Goal: Information Seeking & Learning: Compare options

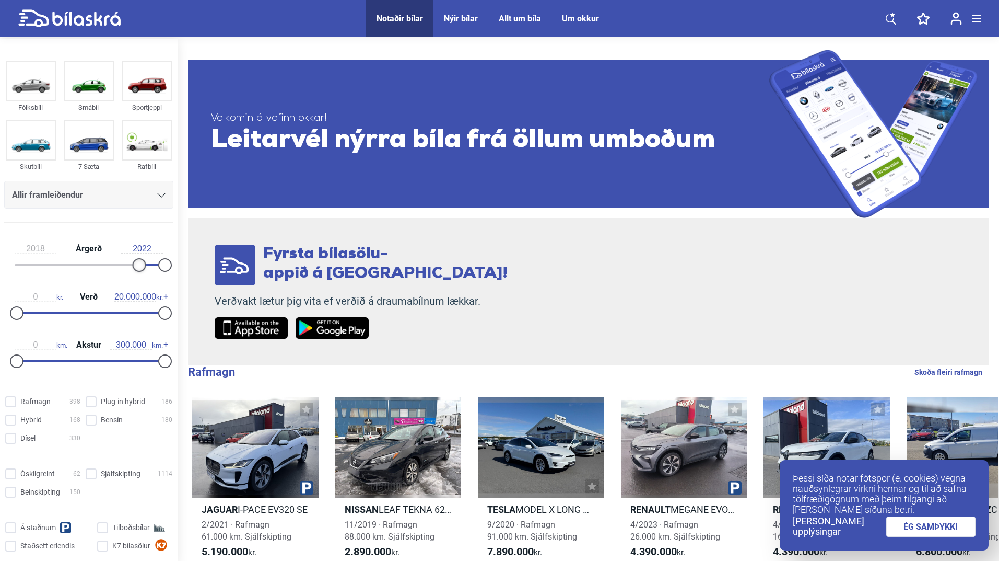
type input "2019"
drag, startPoint x: 19, startPoint y: 263, endPoint x: 144, endPoint y: 260, distance: 124.4
click at [144, 260] on div at bounding box center [146, 265] width 14 height 14
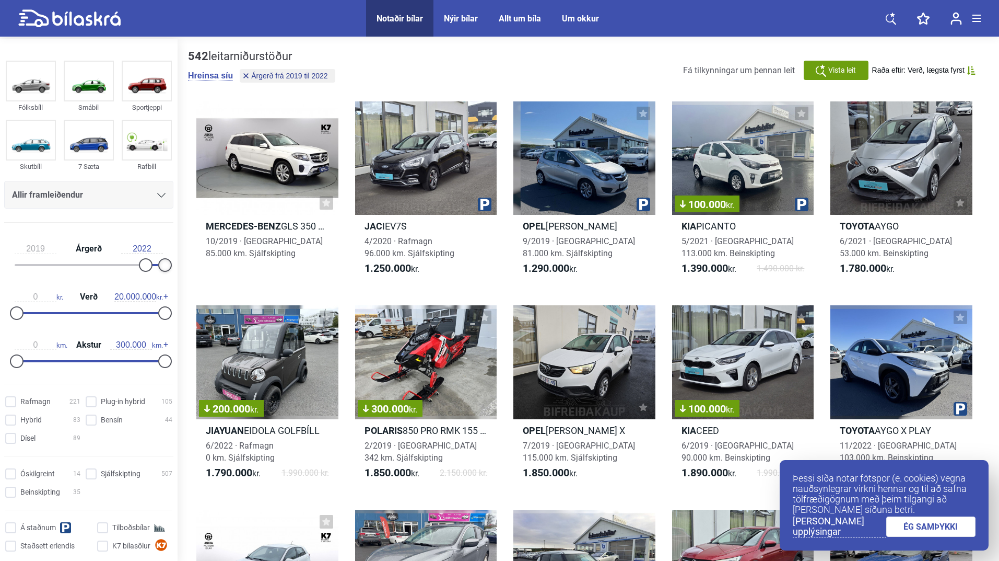
drag, startPoint x: 163, startPoint y: 265, endPoint x: 173, endPoint y: 265, distance: 9.9
click at [173, 265] on div "2019 Árgerð 2022 0 kr. Verð 20.000.000 kr. 0 km. Akstur 300.000 km." at bounding box center [89, 303] width 178 height 144
type input "2.000.000"
drag, startPoint x: 17, startPoint y: 312, endPoint x: 31, endPoint y: 310, distance: 14.7
click at [31, 310] on div at bounding box center [32, 313] width 14 height 14
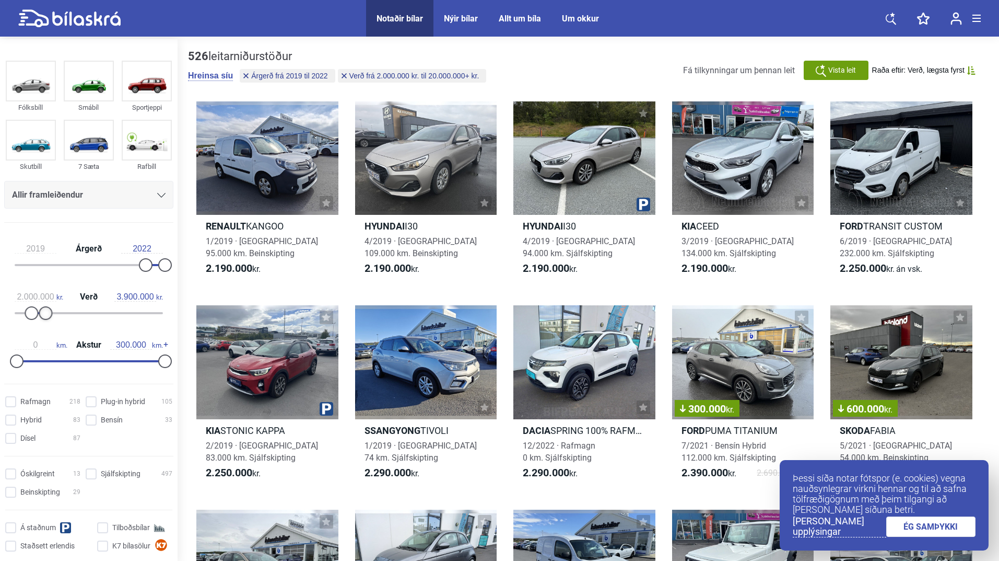
type input "3.800.000"
drag, startPoint x: 164, startPoint y: 313, endPoint x: 46, endPoint y: 310, distance: 117.6
click at [46, 310] on div at bounding box center [45, 313] width 14 height 14
type input "70.000"
drag, startPoint x: 165, startPoint y: 358, endPoint x: 55, endPoint y: 358, distance: 109.2
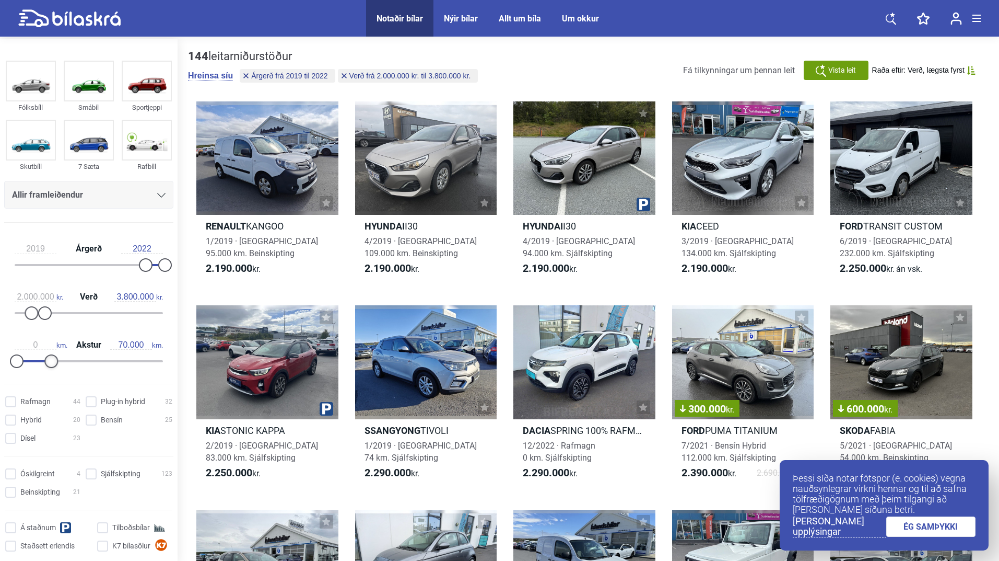
click at [55, 358] on div at bounding box center [51, 361] width 14 height 14
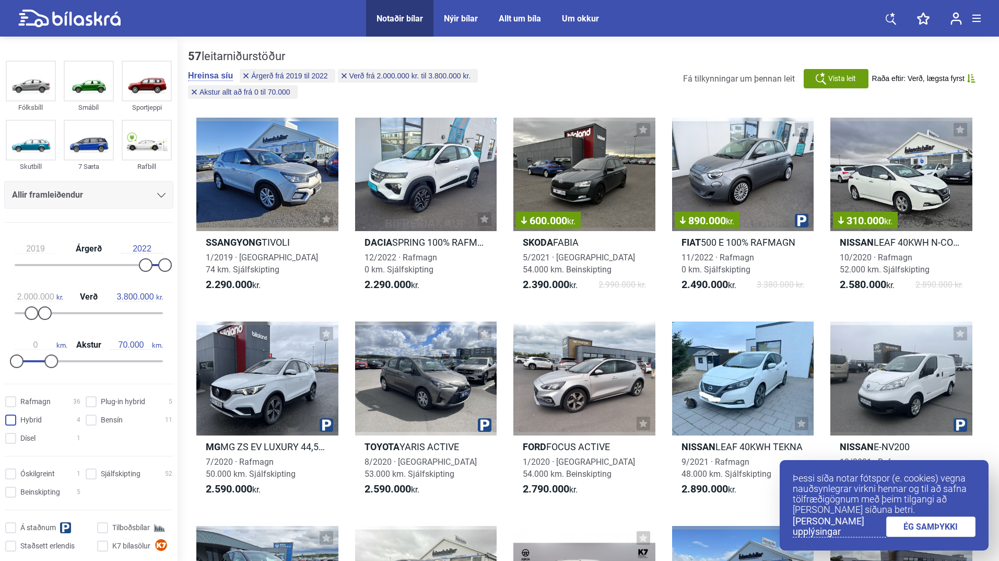
click at [13, 421] on input "Hybrid 4" at bounding box center [44, 420] width 75 height 11
checkbox input "false"
click at [93, 405] on hybrid "Plug-in hybrid 5" at bounding box center [130, 402] width 87 height 11
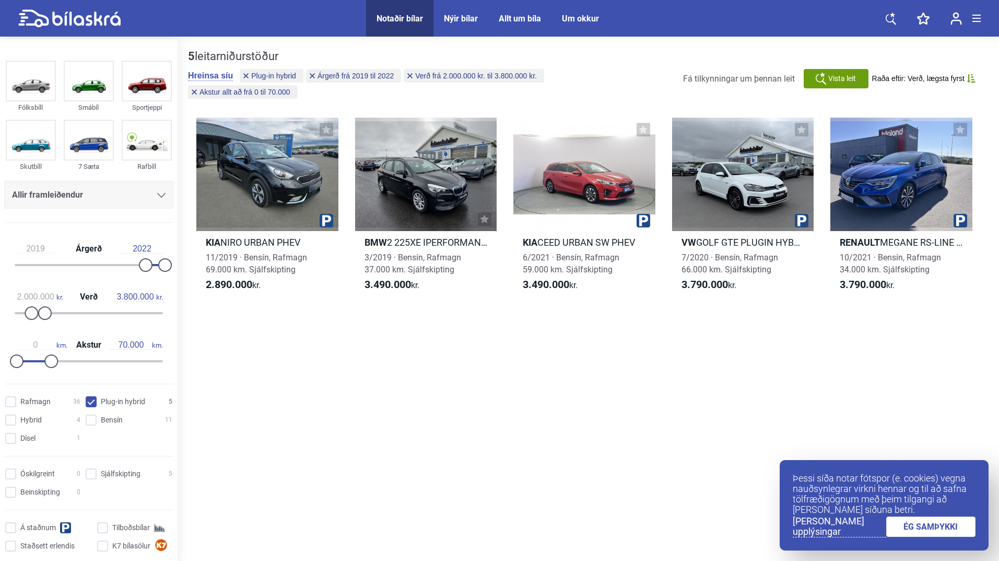
click at [87, 401] on hybrid "Plug-in hybrid 5" at bounding box center [130, 402] width 87 height 11
checkbox hybrid "false"
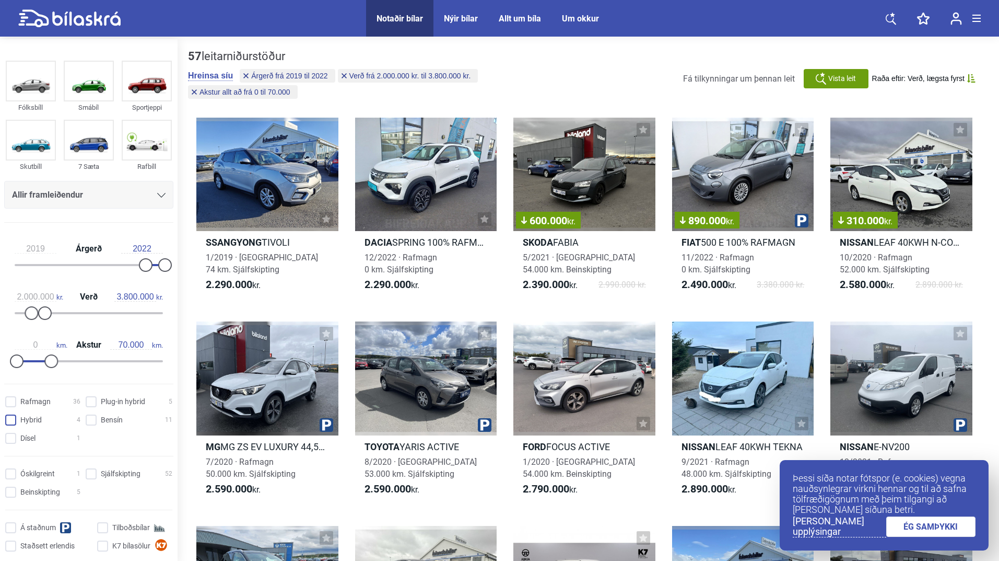
click at [23, 420] on input "Hybrid 4" at bounding box center [44, 420] width 75 height 11
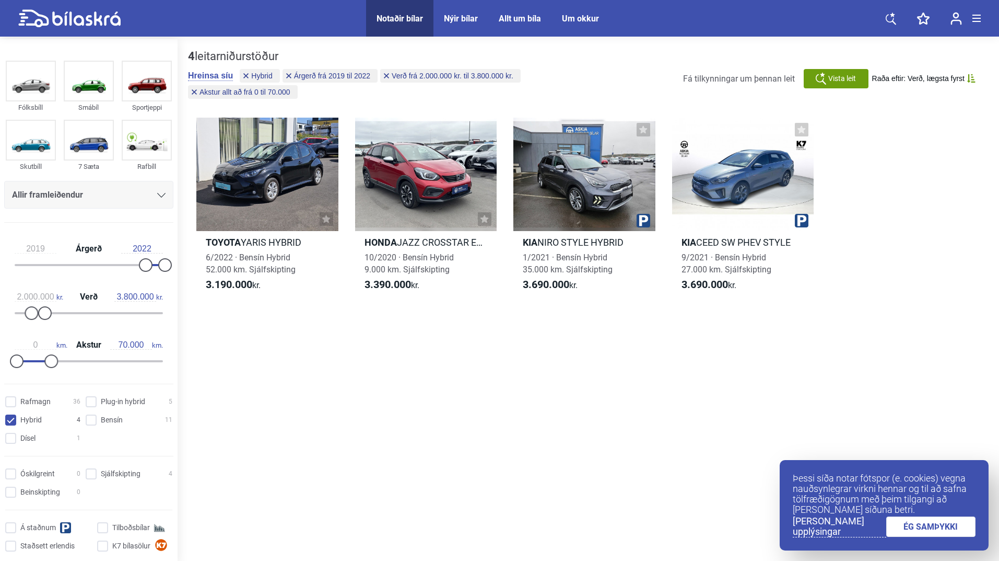
click at [15, 422] on input "Hybrid 4" at bounding box center [44, 420] width 75 height 11
checkbox input "false"
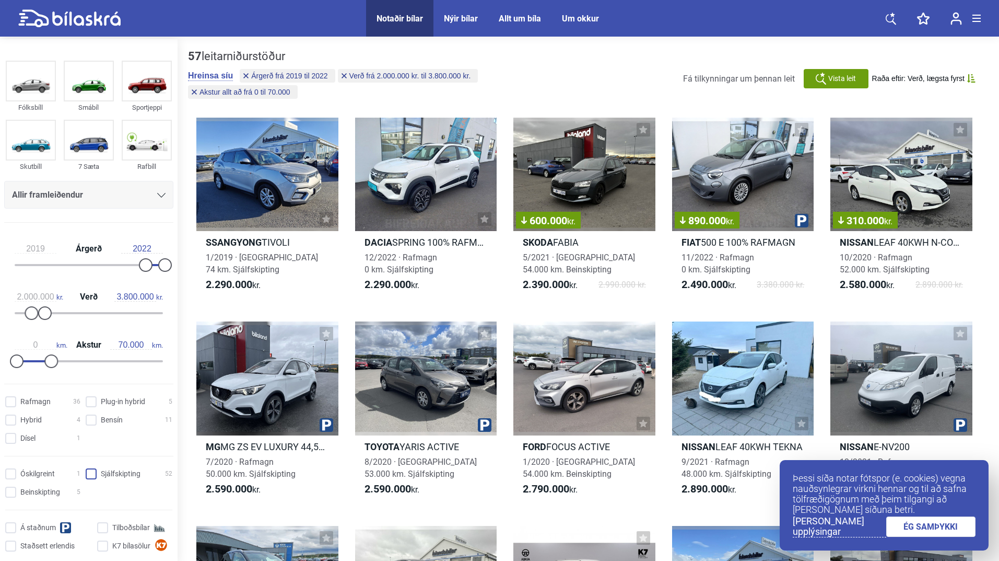
click at [90, 474] on input "Sjálfskipting 52" at bounding box center [130, 474] width 87 height 11
checkbox input "true"
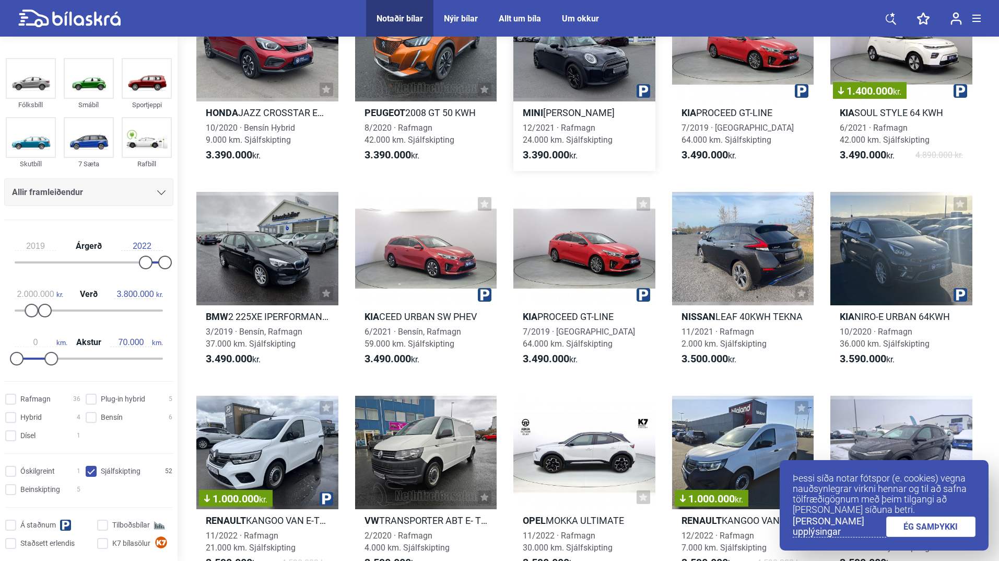
scroll to position [1097, 0]
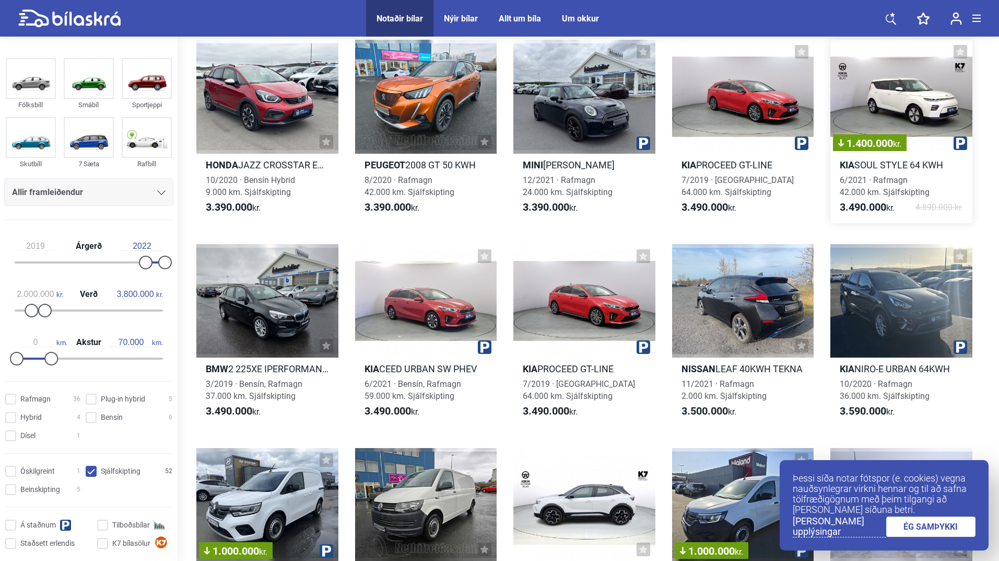
click at [905, 90] on div "1.400.000 kr." at bounding box center [902, 96] width 142 height 113
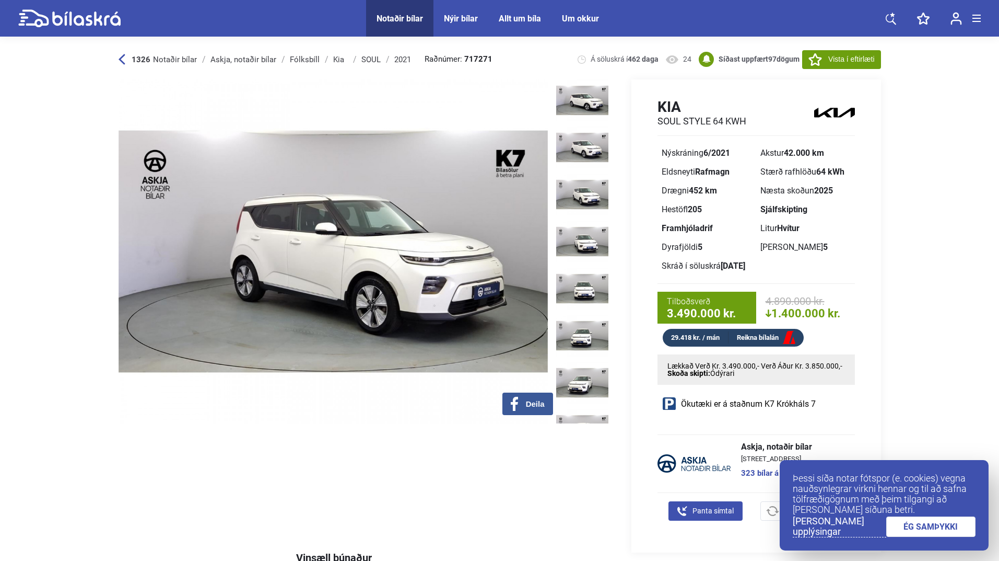
click at [518, 257] on img at bounding box center [333, 251] width 429 height 344
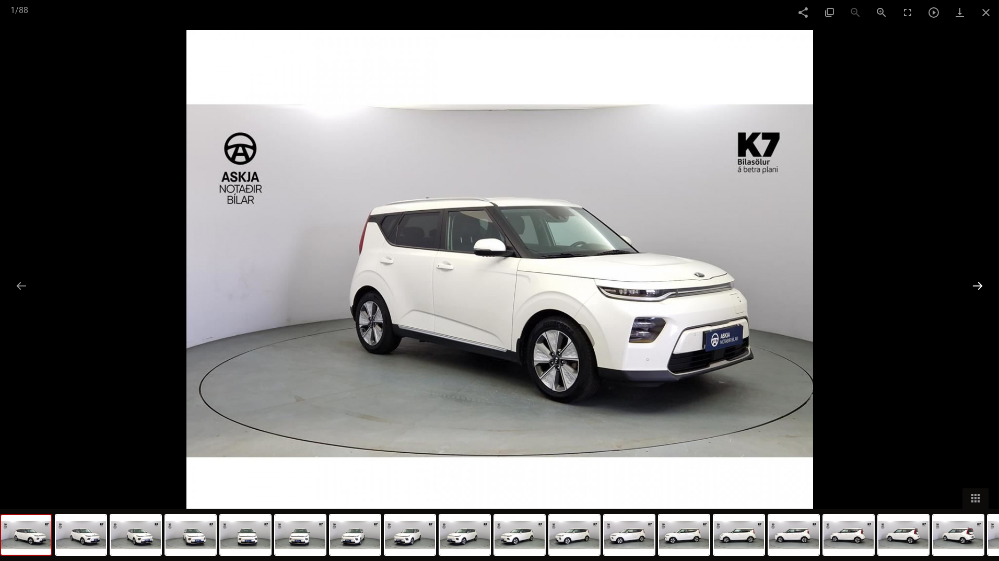
click at [976, 281] on button at bounding box center [978, 285] width 22 height 20
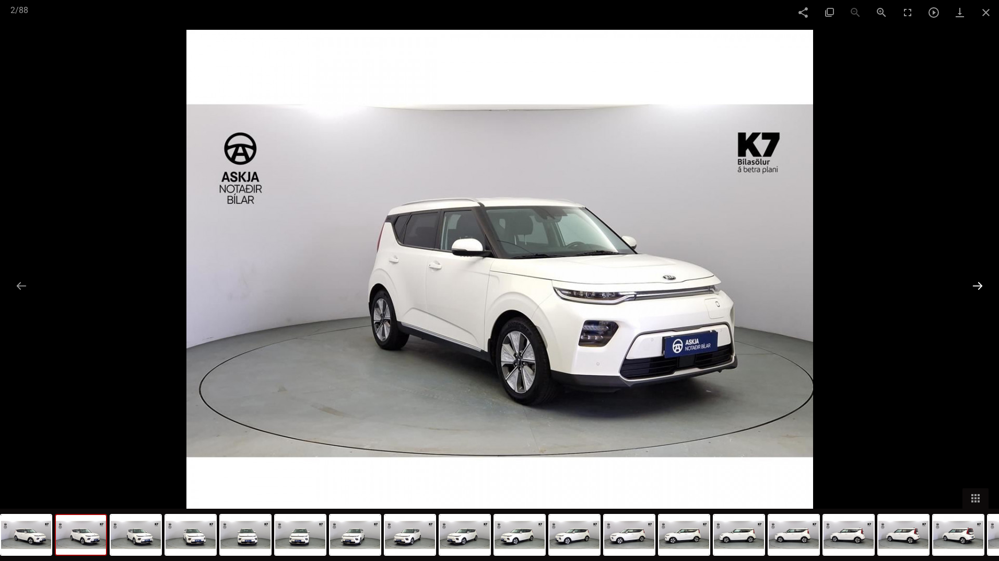
click at [976, 281] on button at bounding box center [978, 285] width 22 height 20
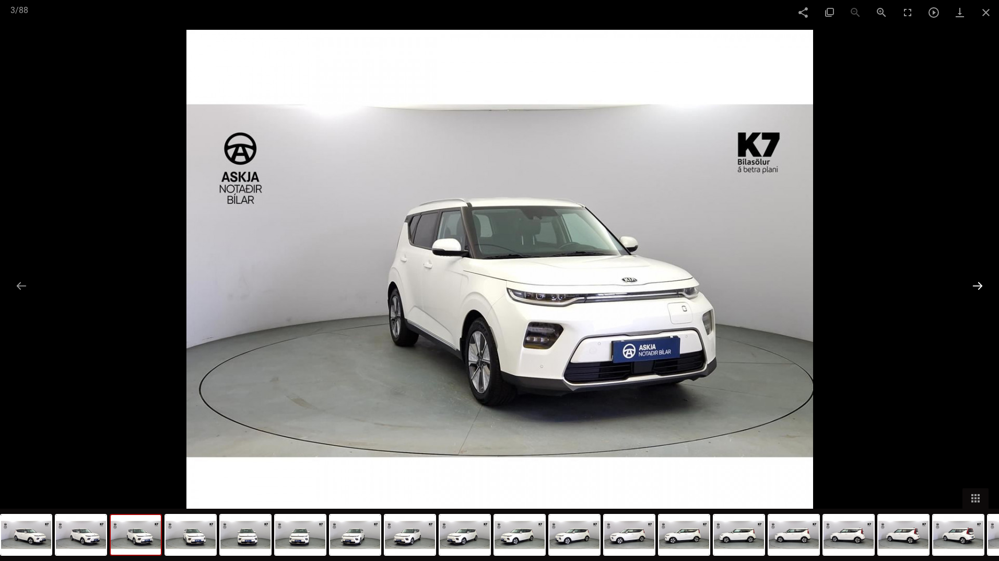
click at [976, 281] on button at bounding box center [978, 285] width 22 height 20
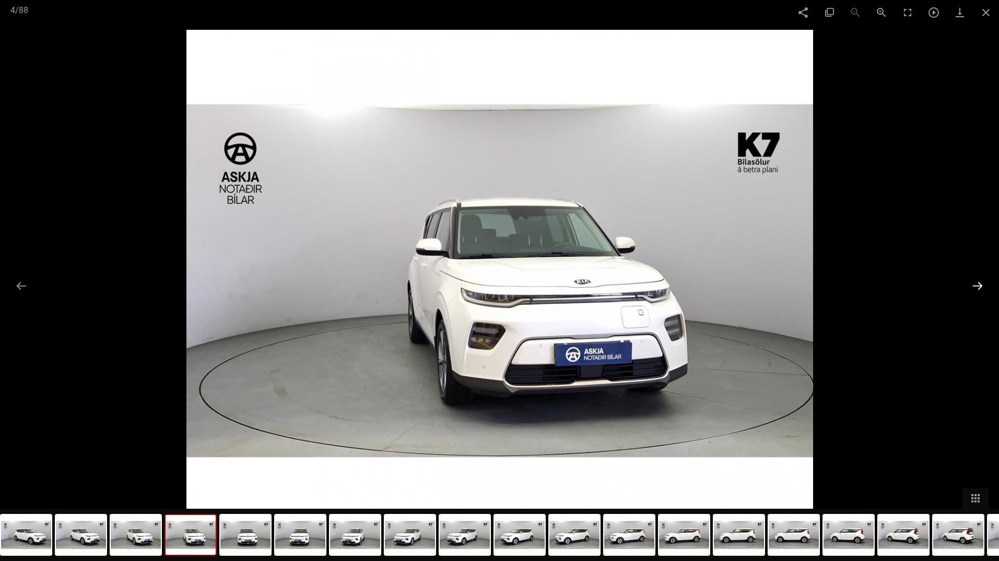
click at [976, 281] on button at bounding box center [978, 285] width 22 height 20
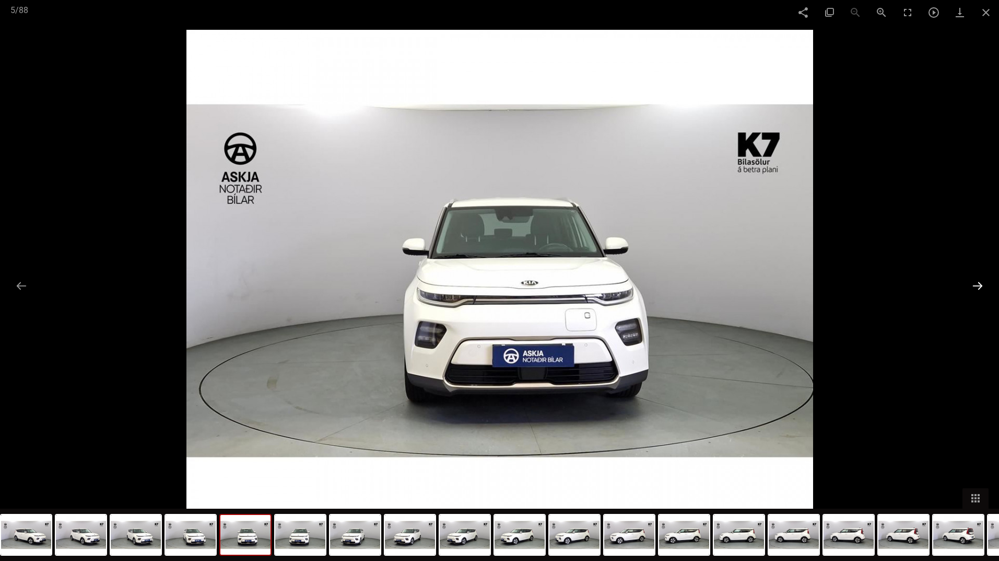
click at [976, 281] on button at bounding box center [978, 285] width 22 height 20
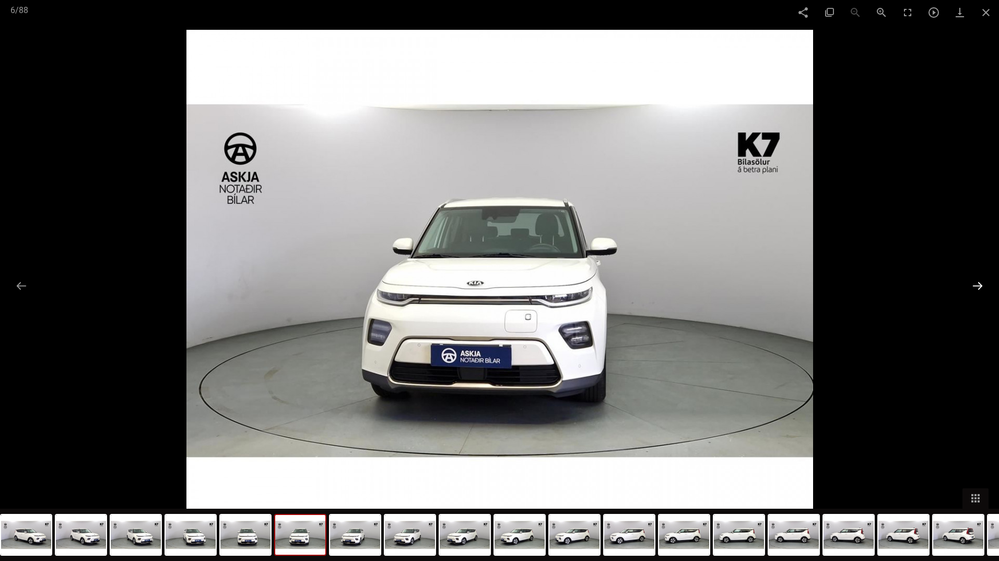
click at [976, 281] on button at bounding box center [978, 285] width 22 height 20
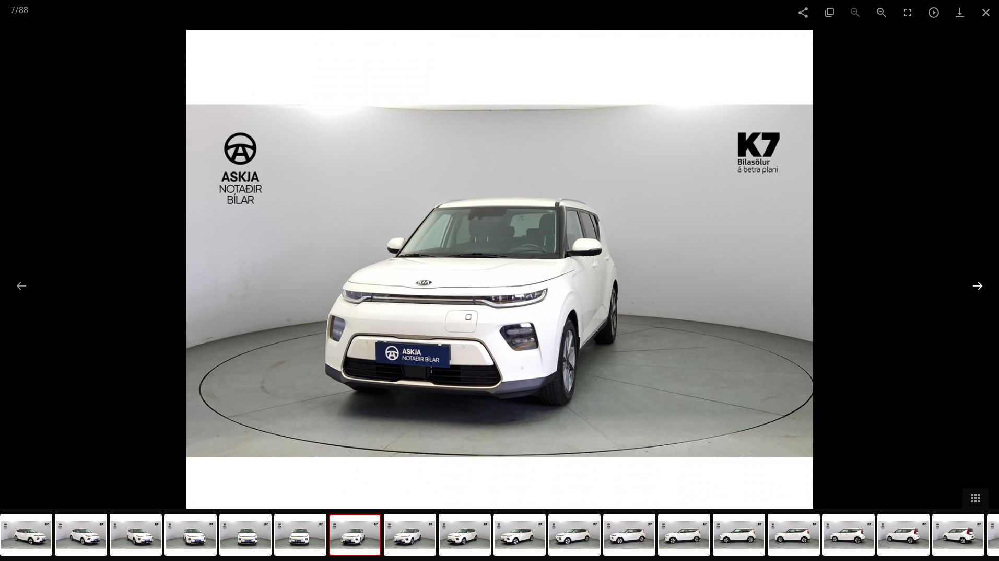
click at [976, 281] on button at bounding box center [978, 285] width 22 height 20
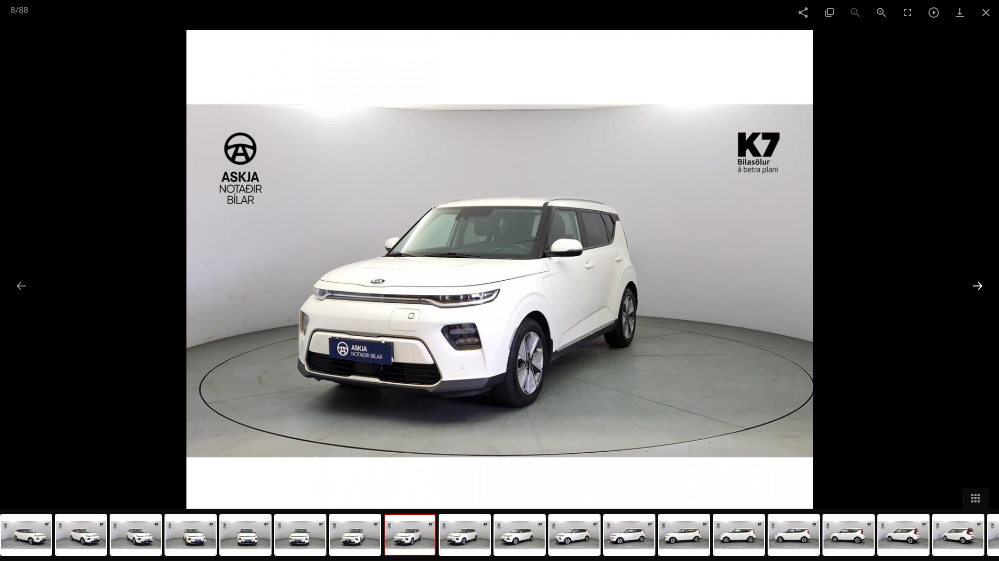
click at [976, 281] on button at bounding box center [978, 285] width 22 height 20
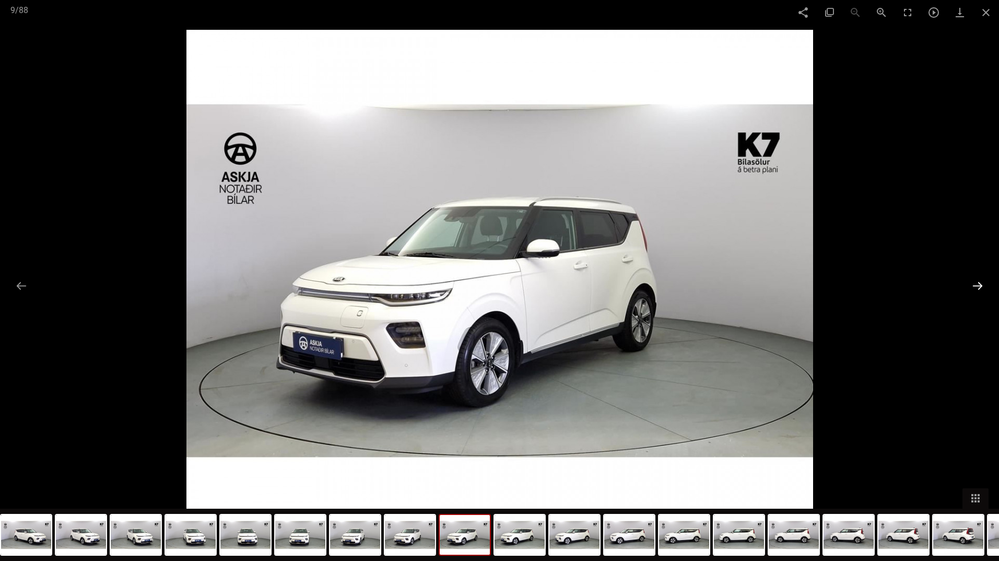
click at [976, 281] on button at bounding box center [978, 285] width 22 height 20
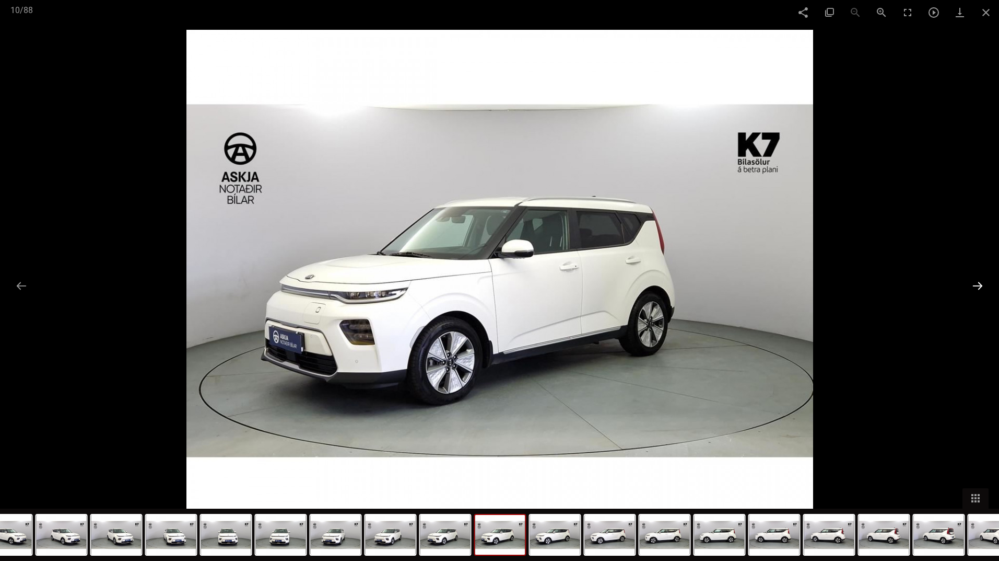
click at [976, 281] on button at bounding box center [978, 285] width 22 height 20
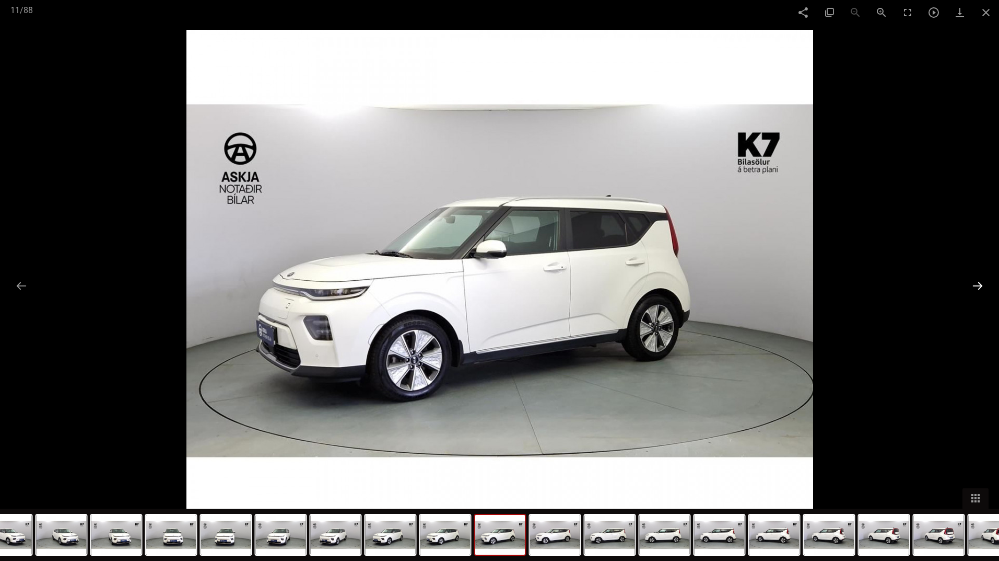
click at [976, 281] on button at bounding box center [978, 285] width 22 height 20
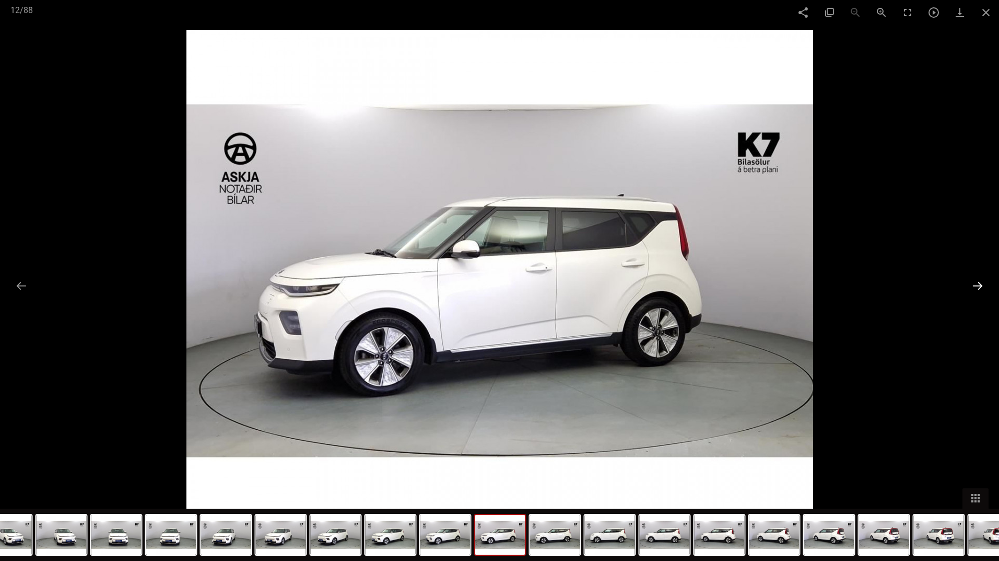
click at [976, 281] on button at bounding box center [978, 285] width 22 height 20
click at [936, 531] on img at bounding box center [939, 535] width 50 height 40
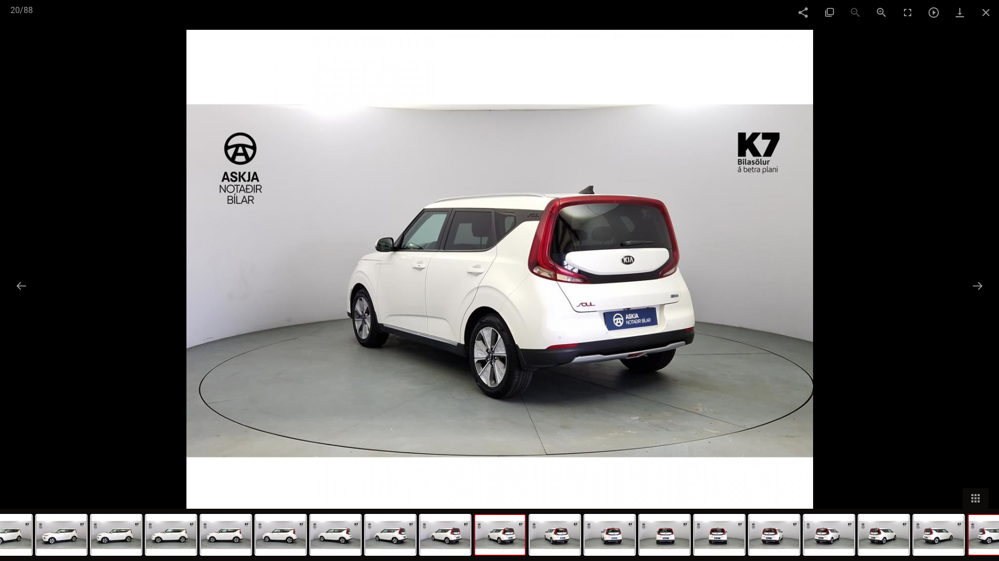
click at [983, 538] on img at bounding box center [994, 535] width 50 height 40
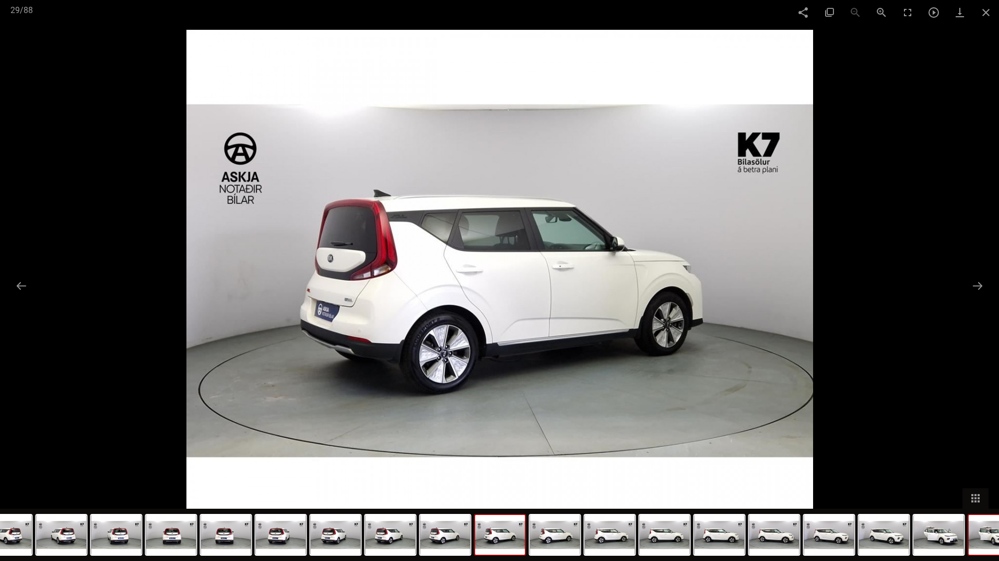
click at [992, 540] on img at bounding box center [994, 535] width 50 height 40
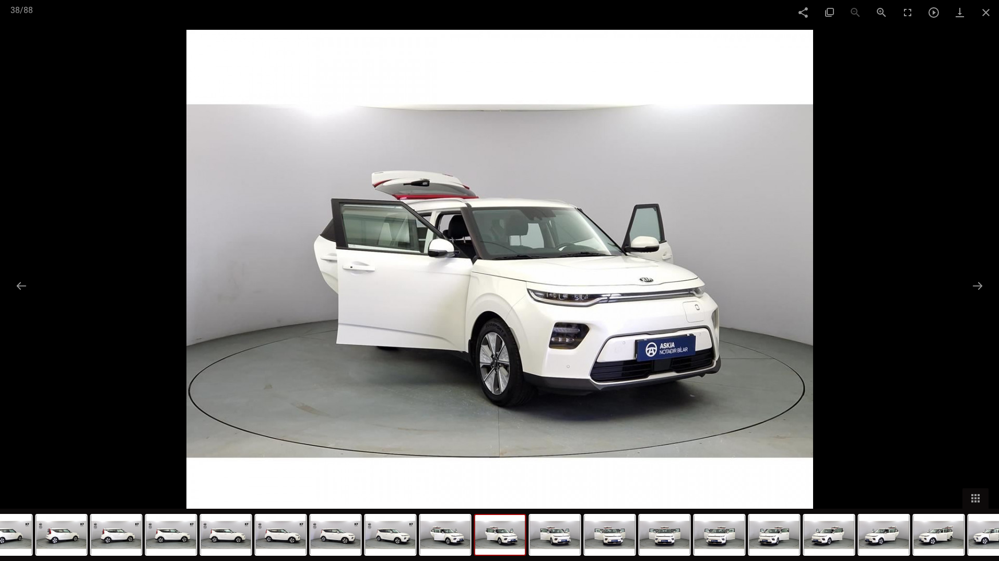
click at [992, 540] on img at bounding box center [994, 535] width 50 height 40
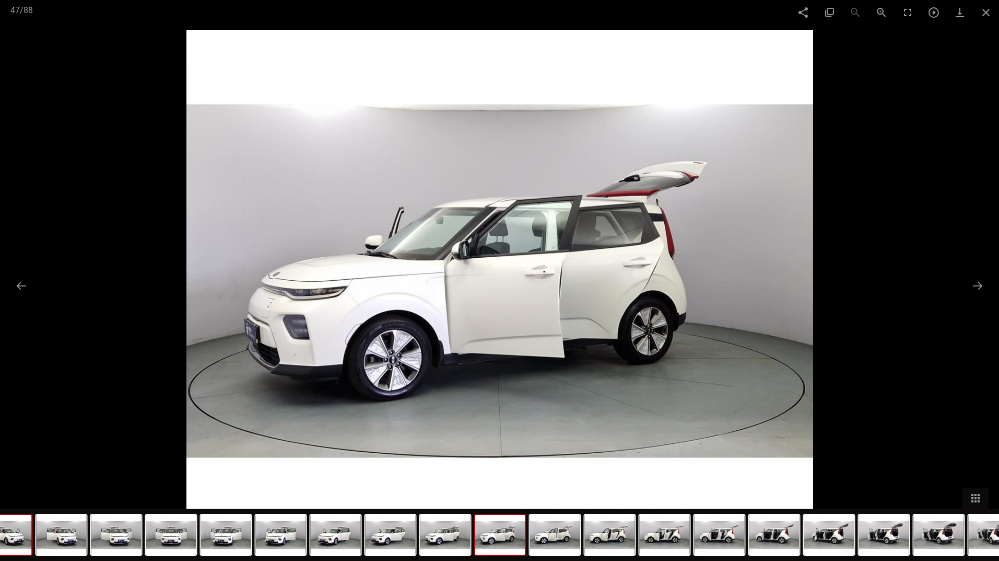
click at [992, 540] on img at bounding box center [994, 535] width 50 height 40
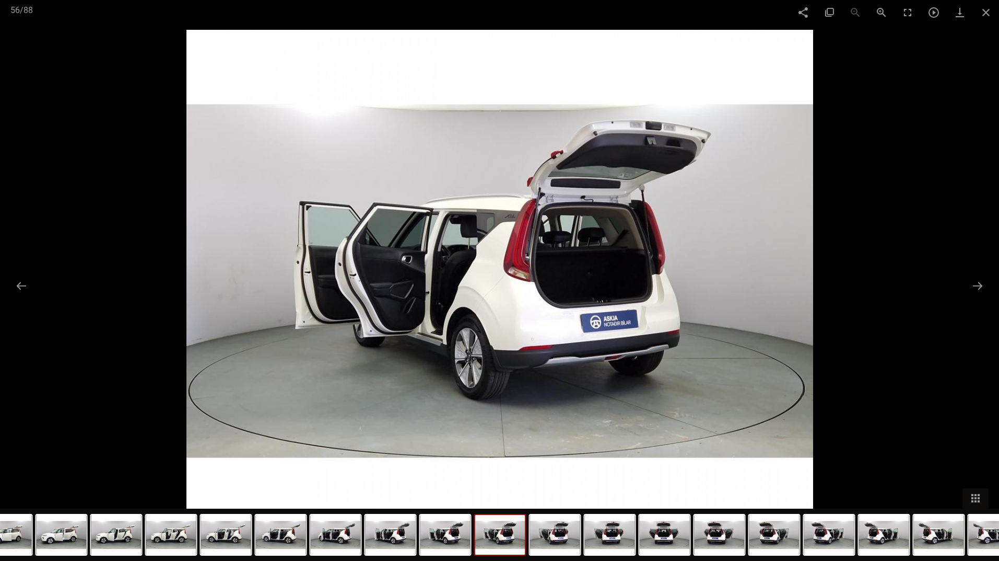
click at [992, 540] on img at bounding box center [994, 535] width 50 height 40
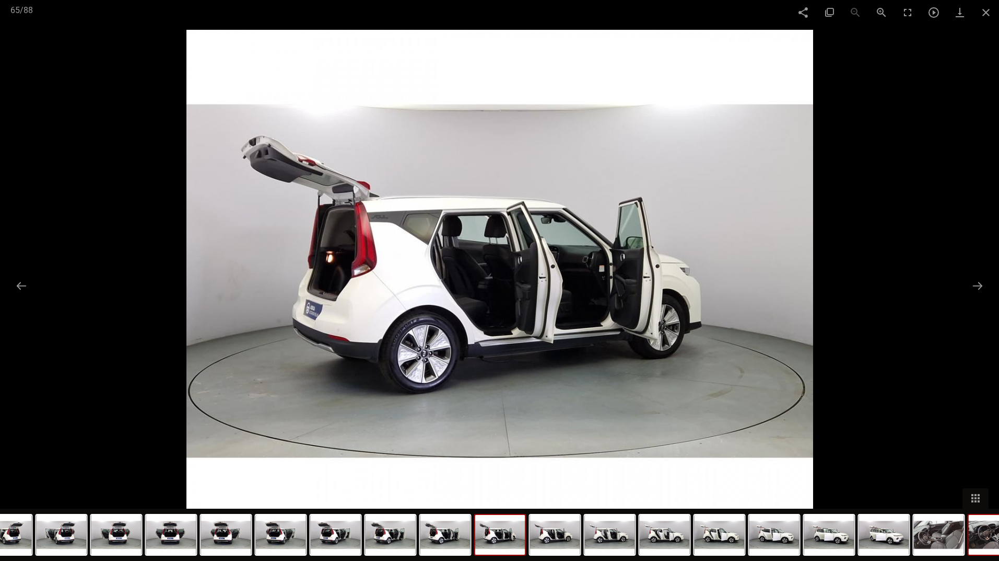
click at [991, 540] on img at bounding box center [994, 535] width 50 height 40
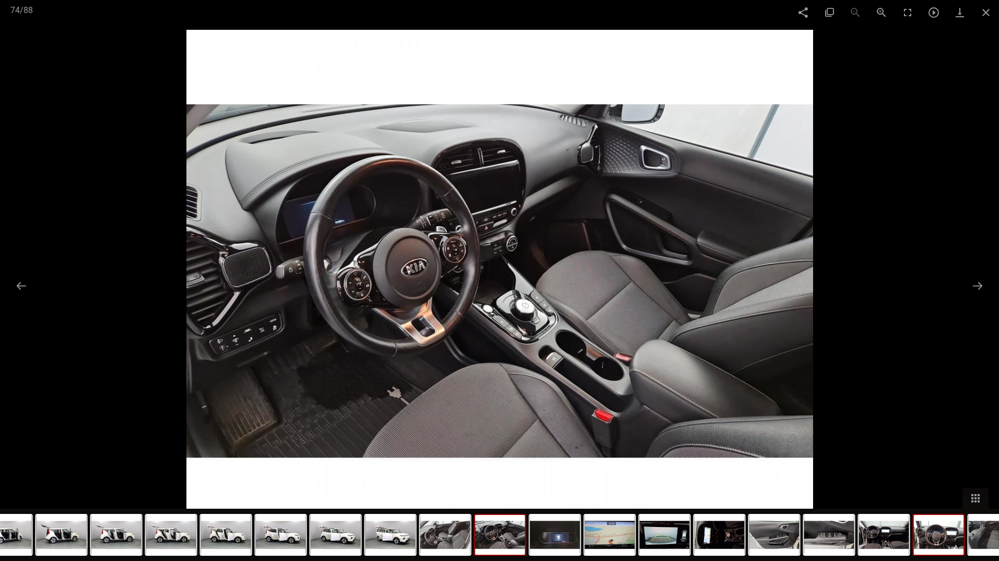
click at [932, 539] on img at bounding box center [939, 535] width 50 height 40
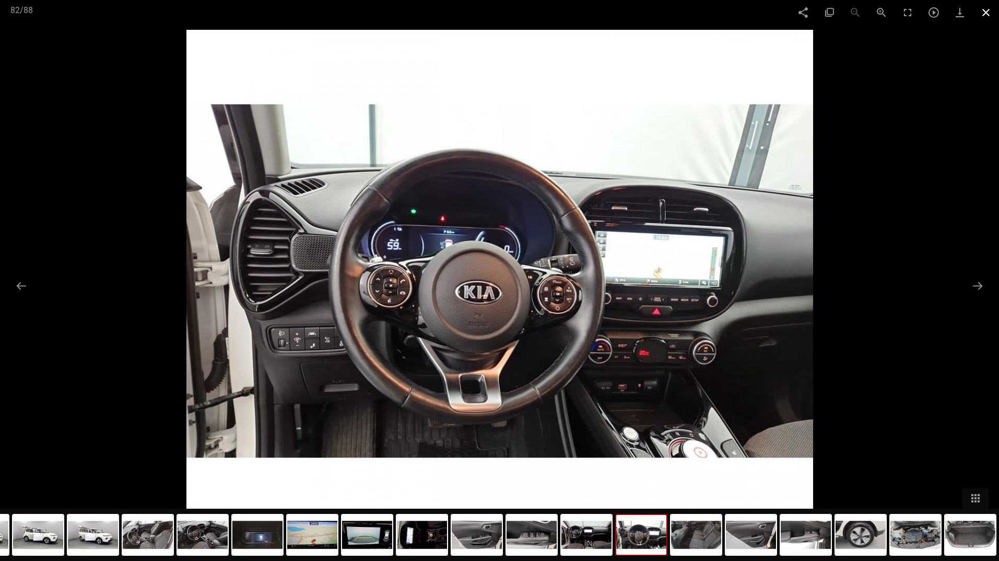
click at [982, 12] on span at bounding box center [986, 12] width 26 height 25
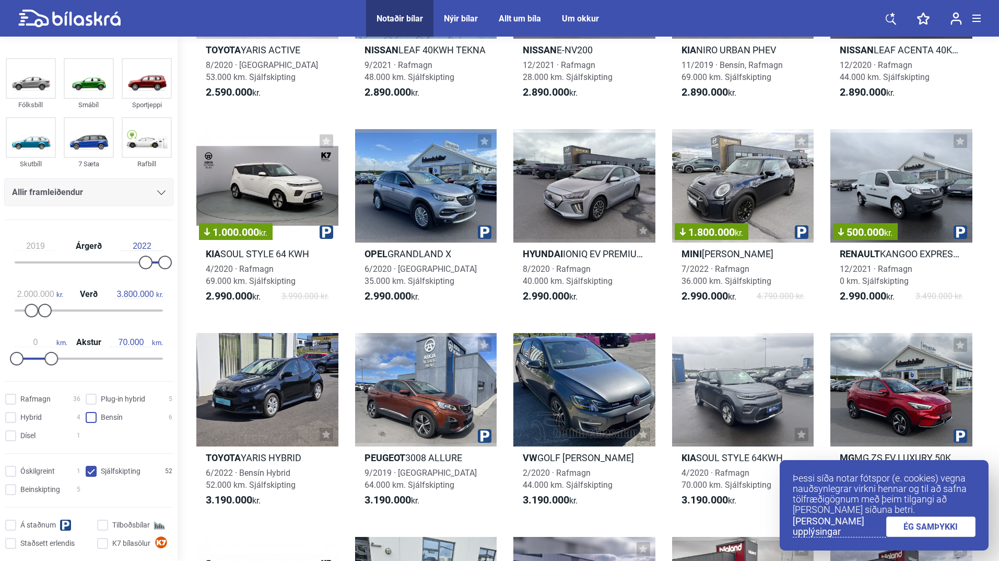
scroll to position [388, 0]
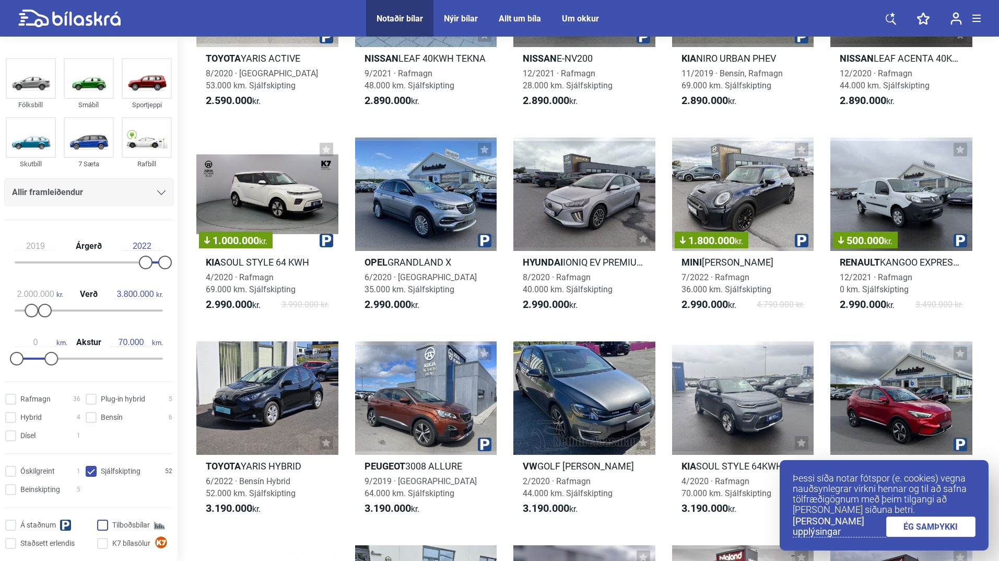
click at [102, 524] on input "Tilboðsbílar" at bounding box center [136, 525] width 75 height 11
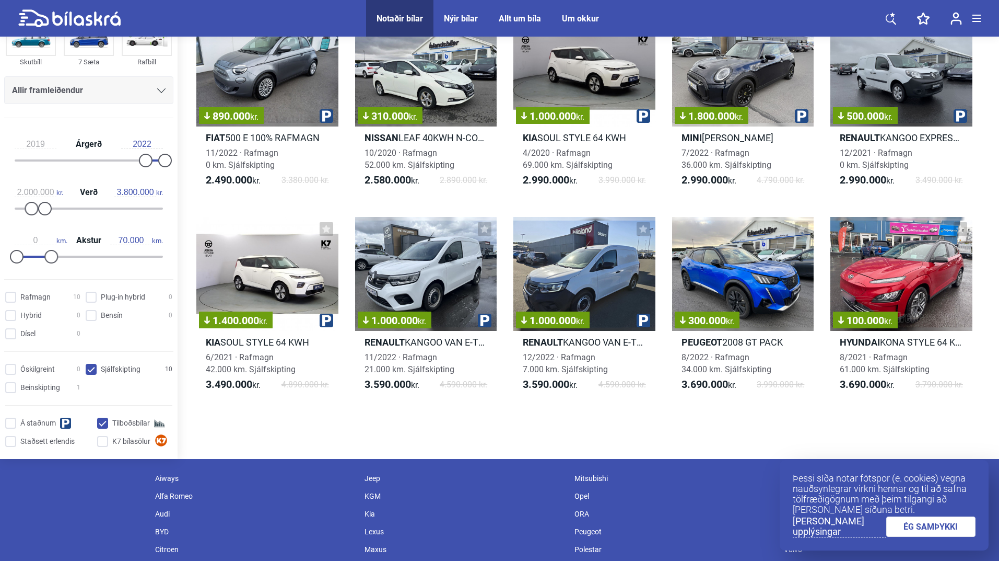
scroll to position [157, 0]
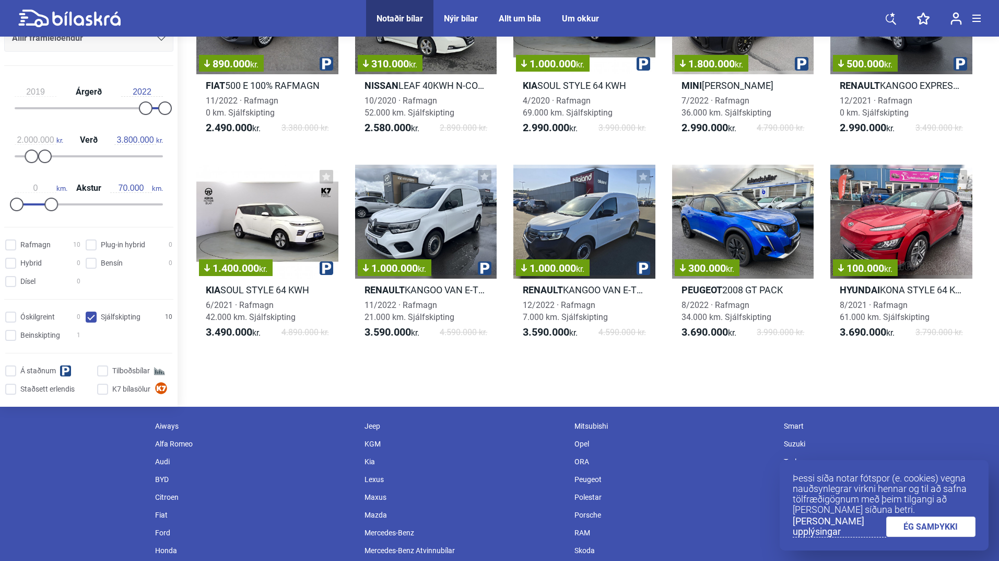
checkbox input "false"
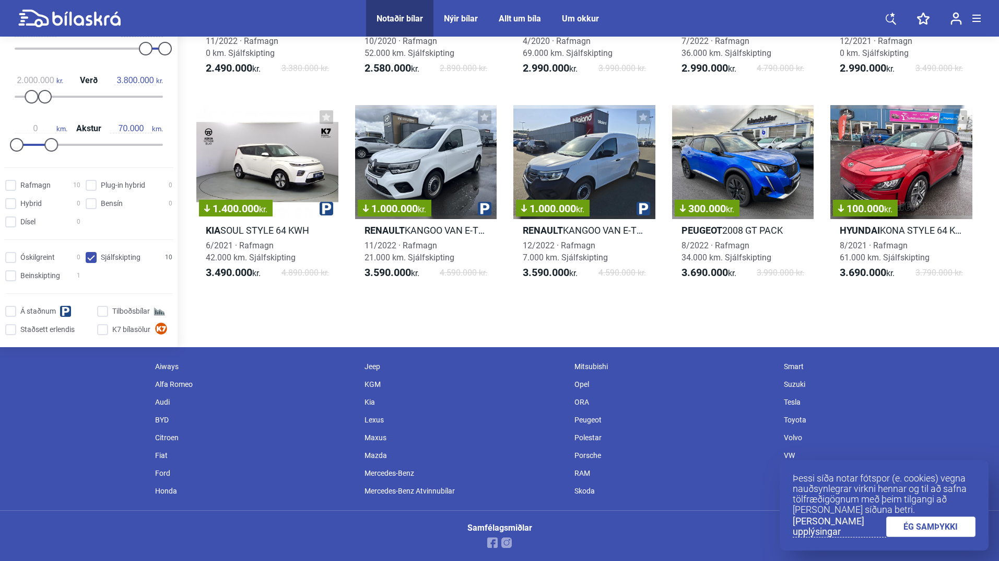
scroll to position [218, 0]
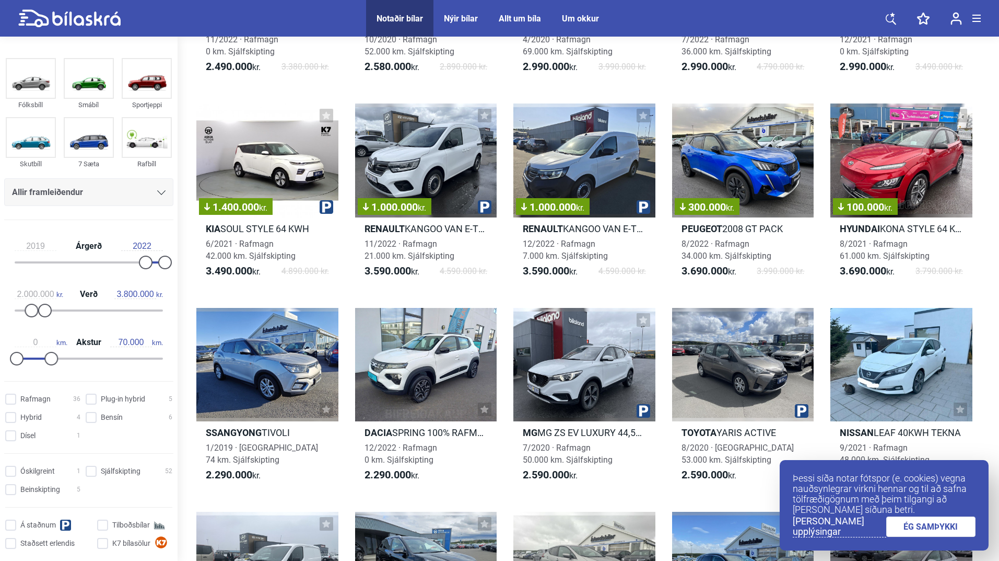
checkbox input "false"
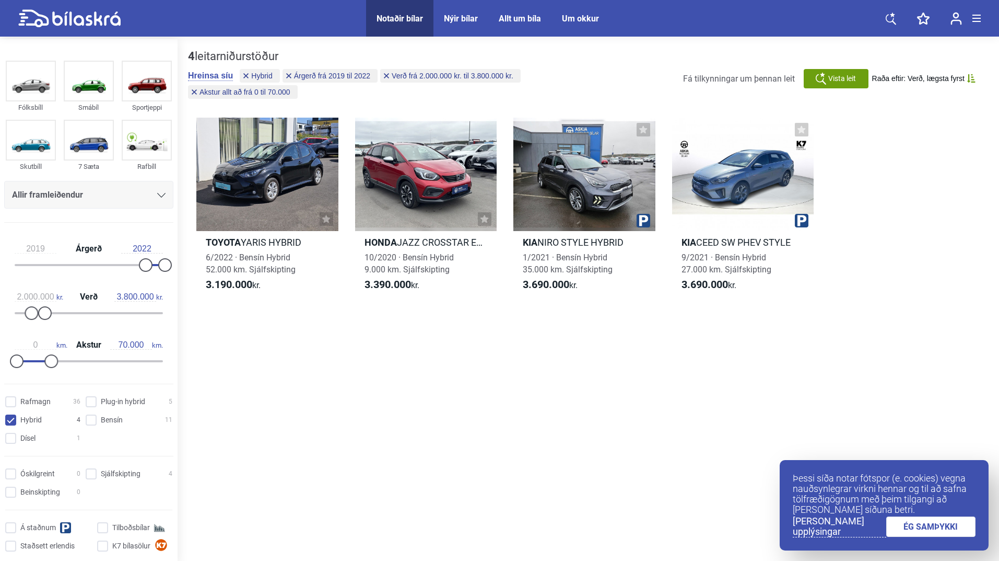
checkbox input "false"
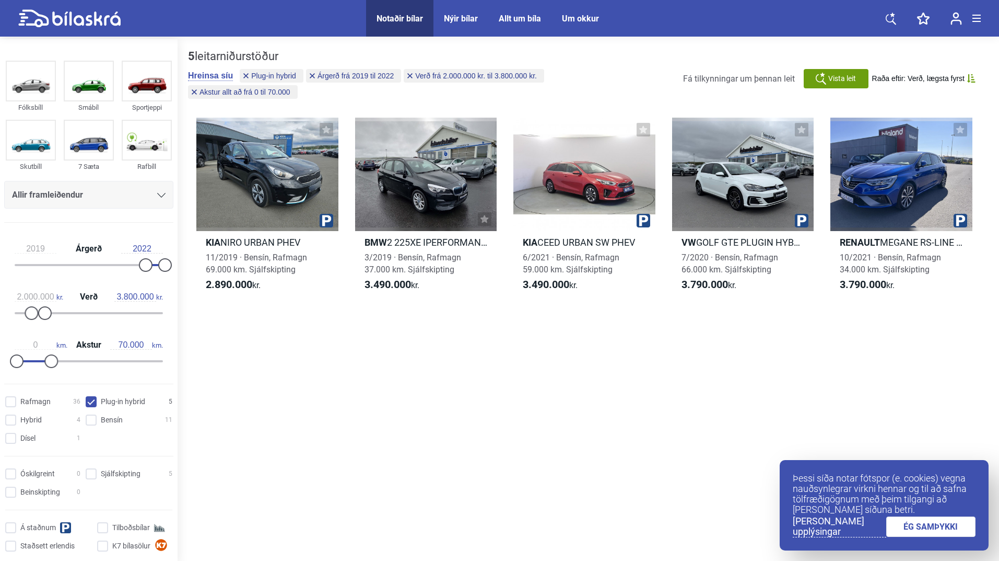
checkbox hybrid "false"
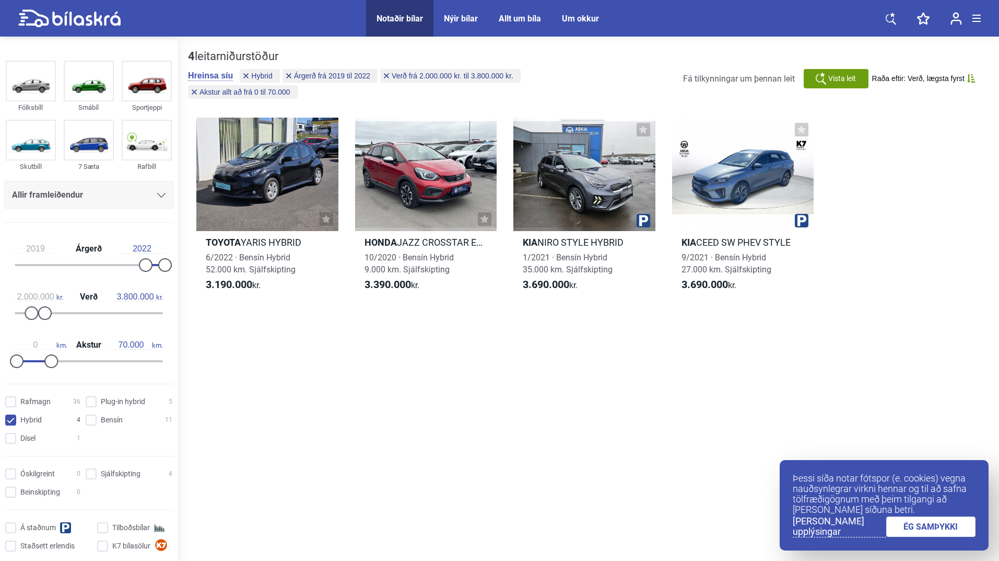
checkbox input "false"
